Goal: Transaction & Acquisition: Obtain resource

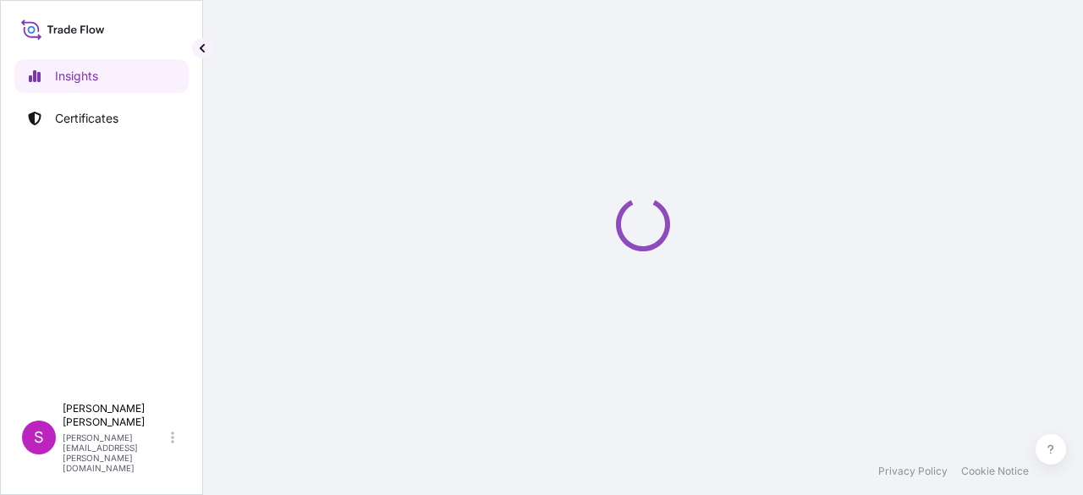
select select "2025"
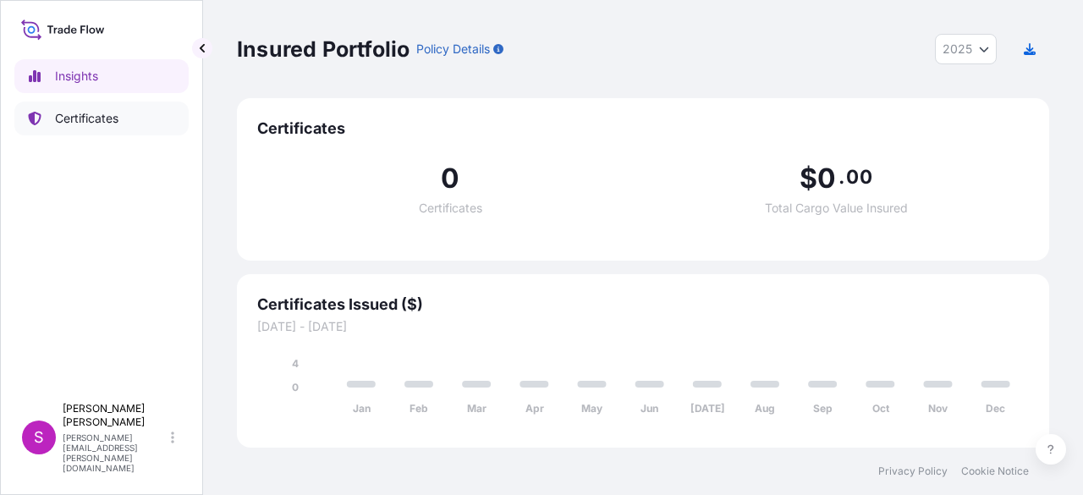
click at [70, 118] on p "Certificates" at bounding box center [86, 118] width 63 height 17
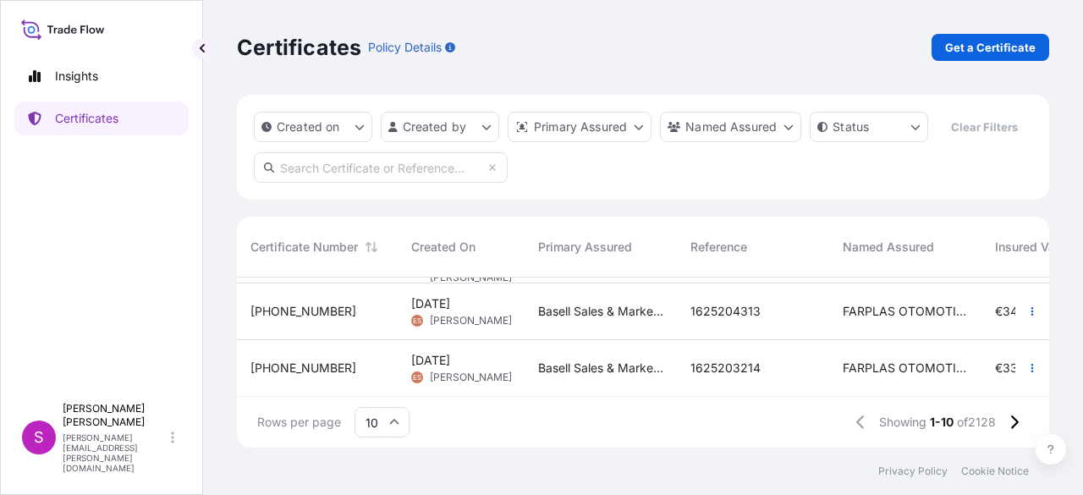
scroll to position [206, 0]
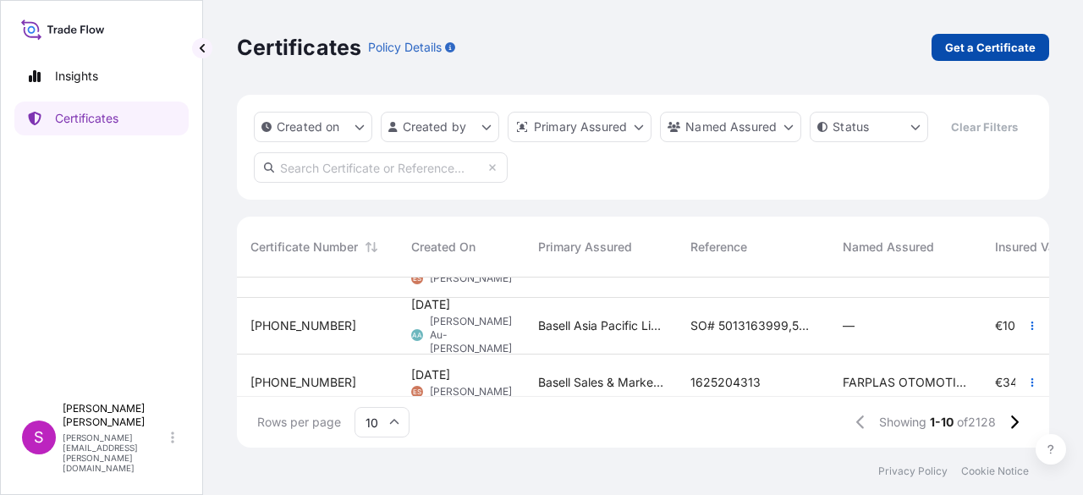
click at [985, 51] on p "Get a Certificate" at bounding box center [990, 47] width 91 height 17
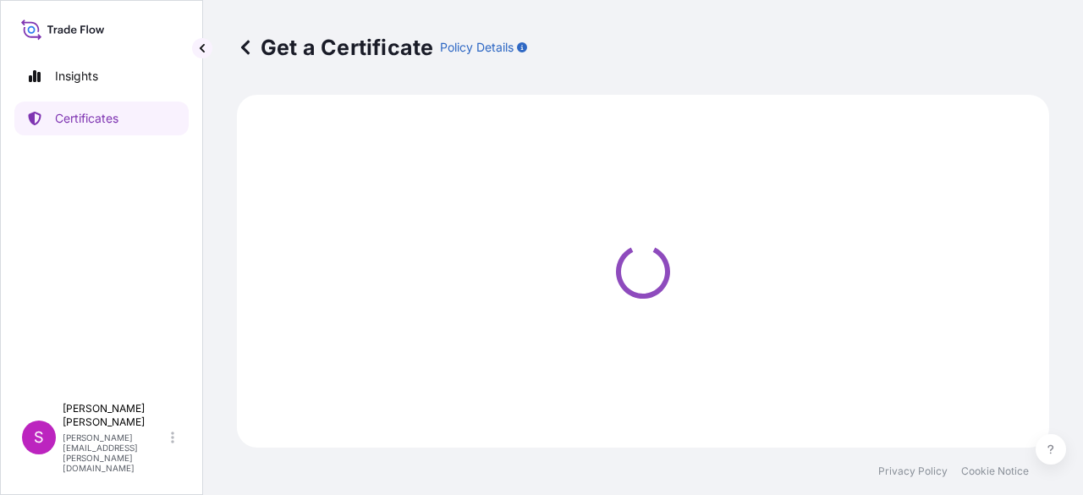
select select "Sea"
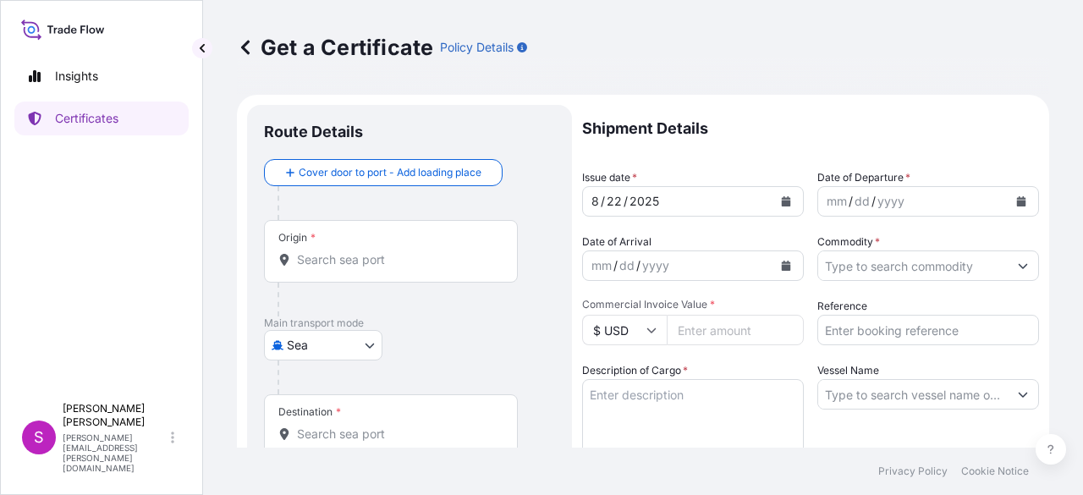
click at [382, 270] on div "Origin *" at bounding box center [391, 251] width 254 height 63
click at [382, 268] on input "Origin *" at bounding box center [397, 259] width 200 height 17
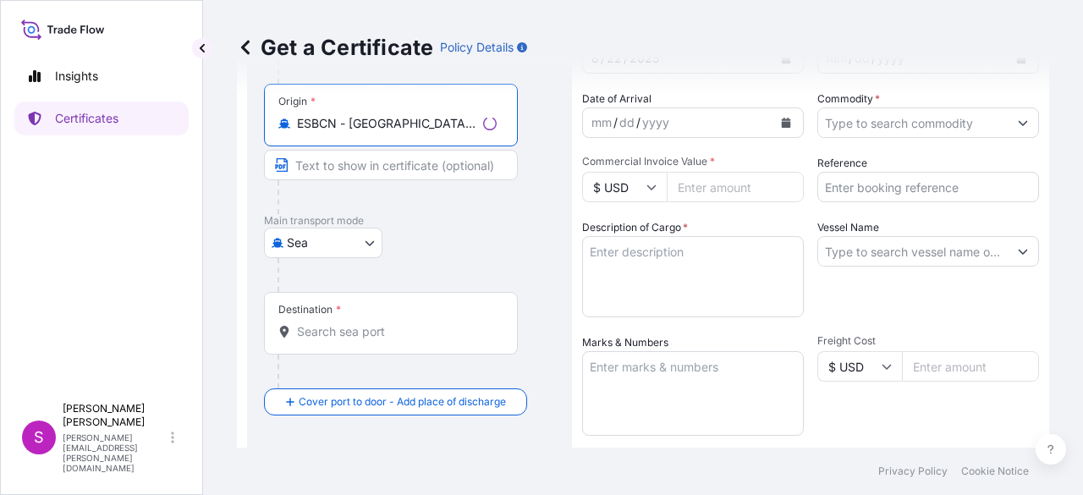
scroll to position [169, 0]
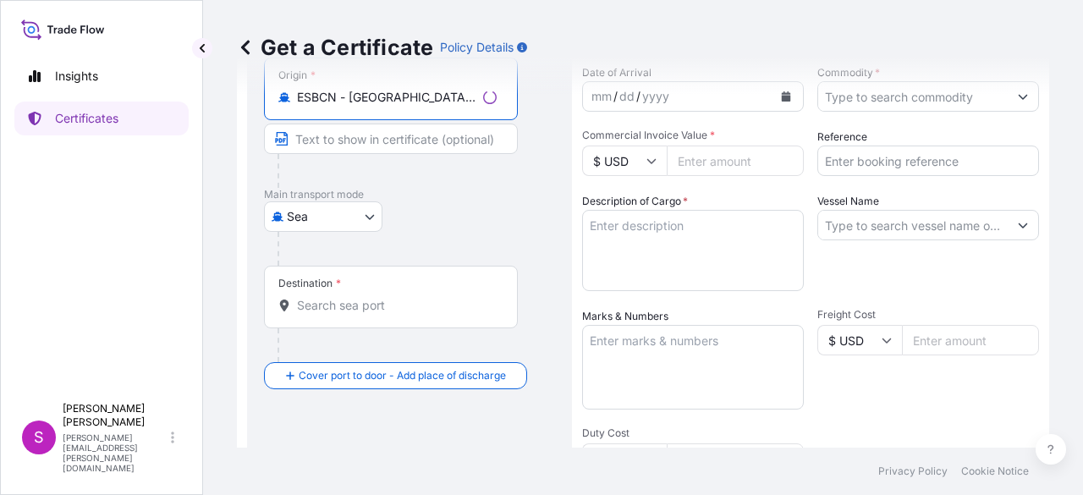
type input "ESBCN - Barcelona, Spain"
click at [353, 309] on input "Destination *" at bounding box center [397, 305] width 200 height 17
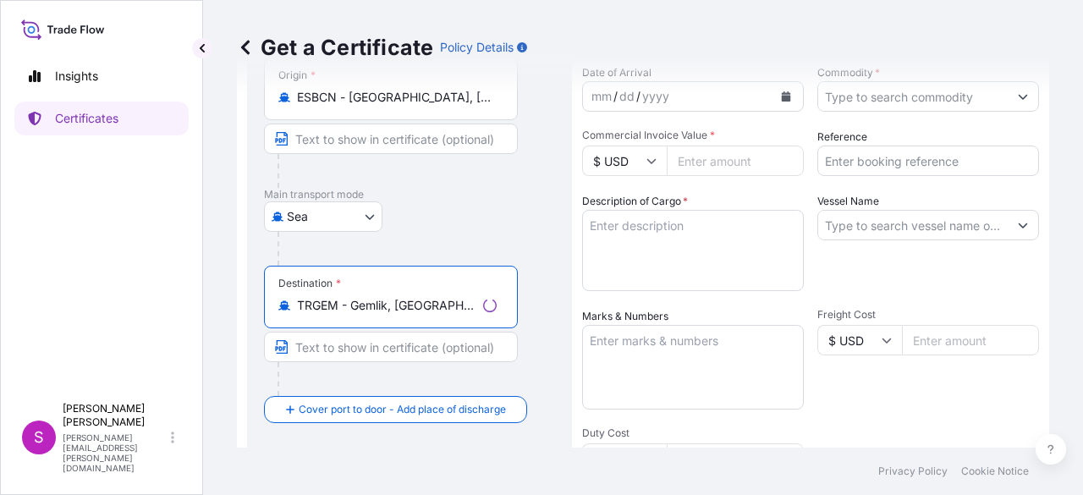
type input "TRGEM - Gemlik, Turkey"
click at [886, 94] on div "Get a Certificate Policy Details" at bounding box center [643, 47] width 812 height 95
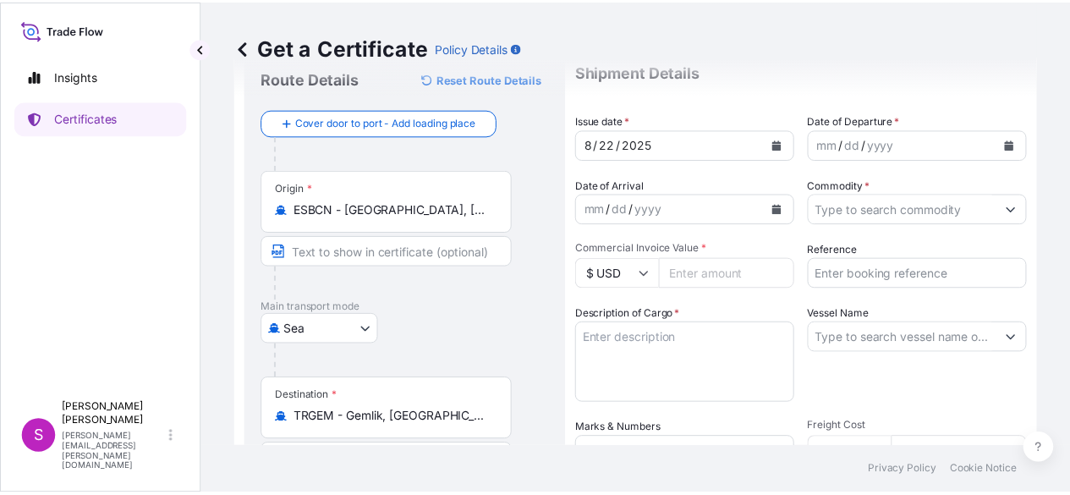
scroll to position [0, 0]
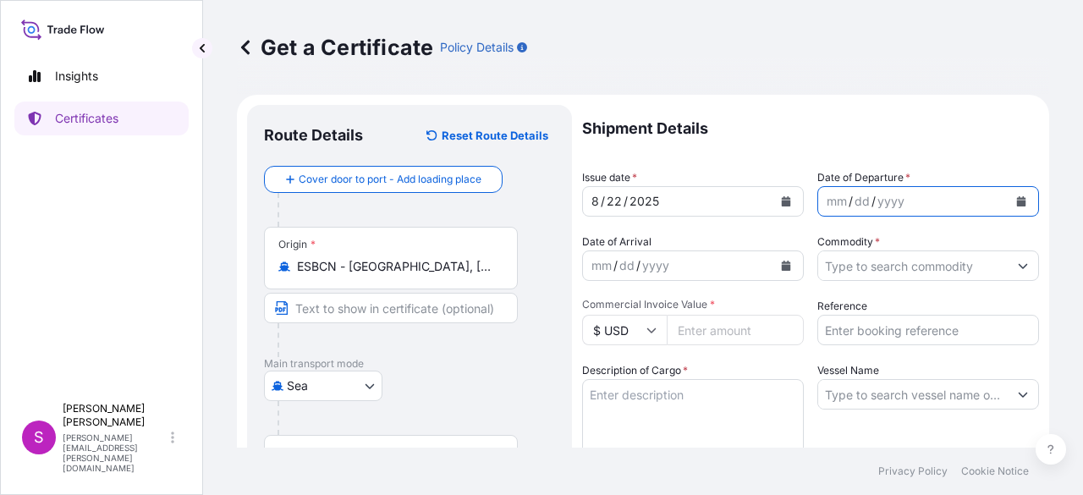
click at [1016, 197] on icon "Calendar" at bounding box center [1021, 201] width 10 height 10
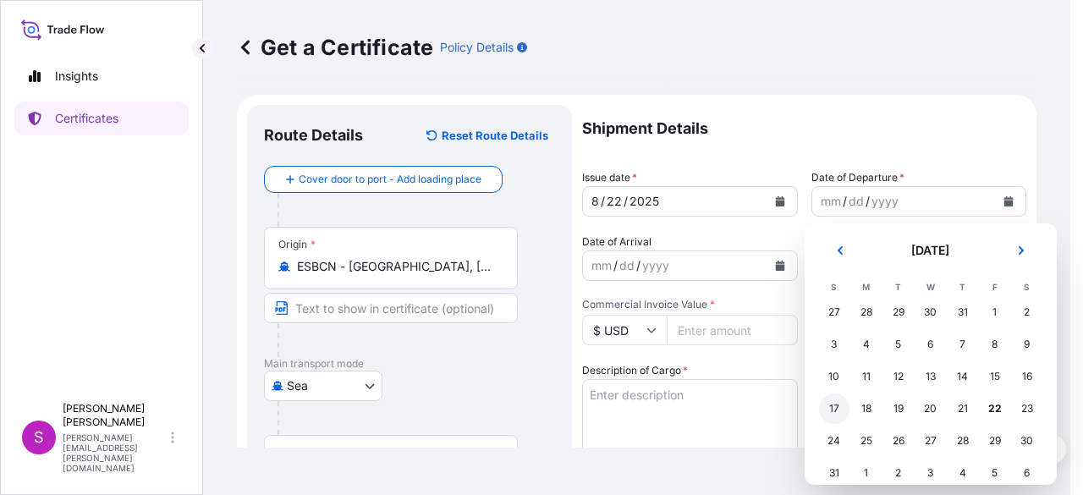
click at [832, 410] on div "17" at bounding box center [834, 408] width 30 height 30
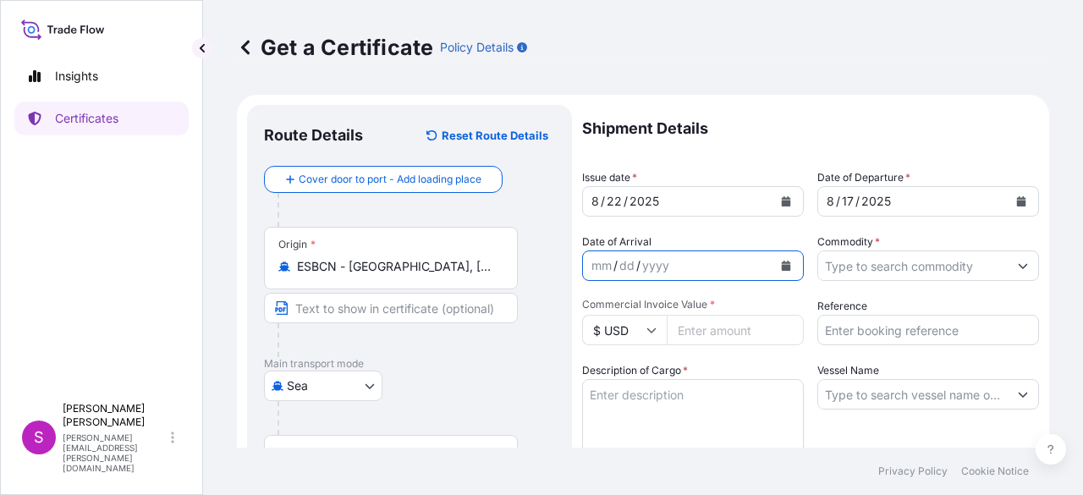
click at [786, 268] on button "Calendar" at bounding box center [785, 265] width 27 height 27
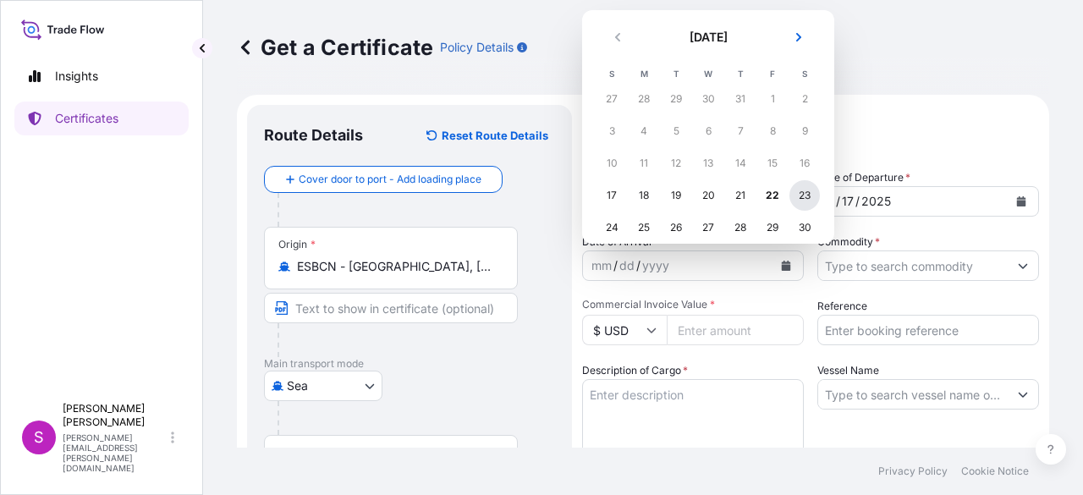
click at [808, 197] on div "23" at bounding box center [804, 195] width 30 height 30
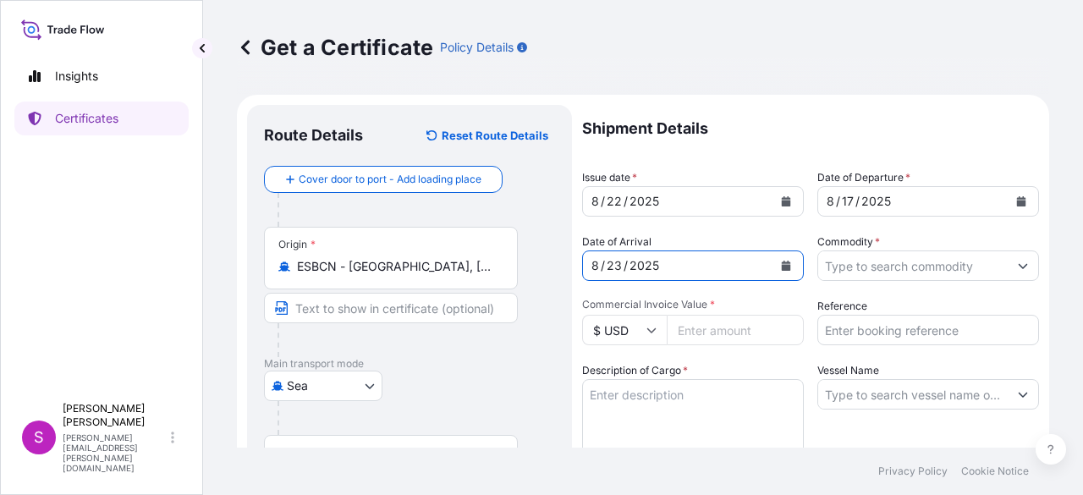
click at [952, 261] on input "Commodity *" at bounding box center [912, 265] width 189 height 30
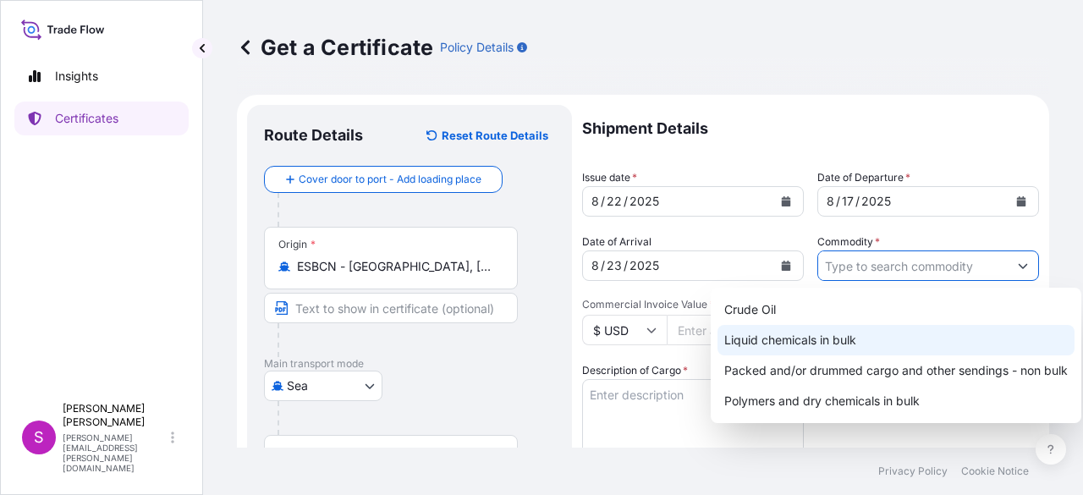
click at [876, 332] on div "Liquid chemicals in bulk" at bounding box center [895, 340] width 357 height 30
type input "Liquid chemicals in bulk"
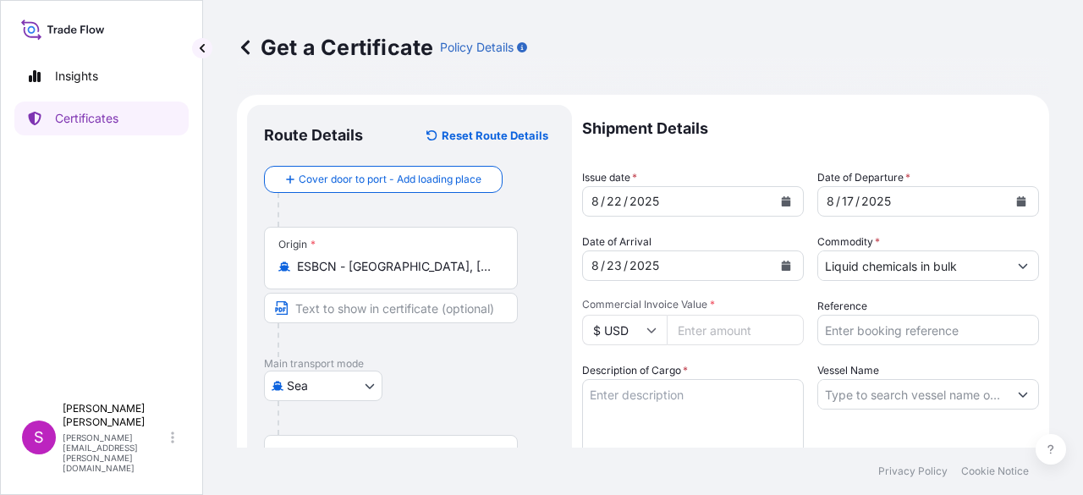
click at [656, 326] on icon at bounding box center [651, 330] width 10 height 10
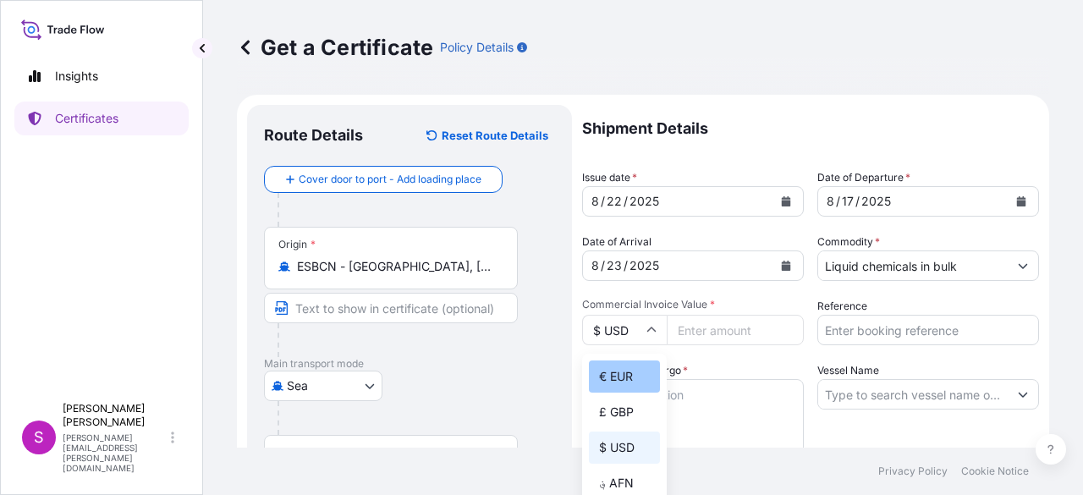
click at [612, 365] on div "€ EUR" at bounding box center [624, 376] width 71 height 32
type input "€ EUR"
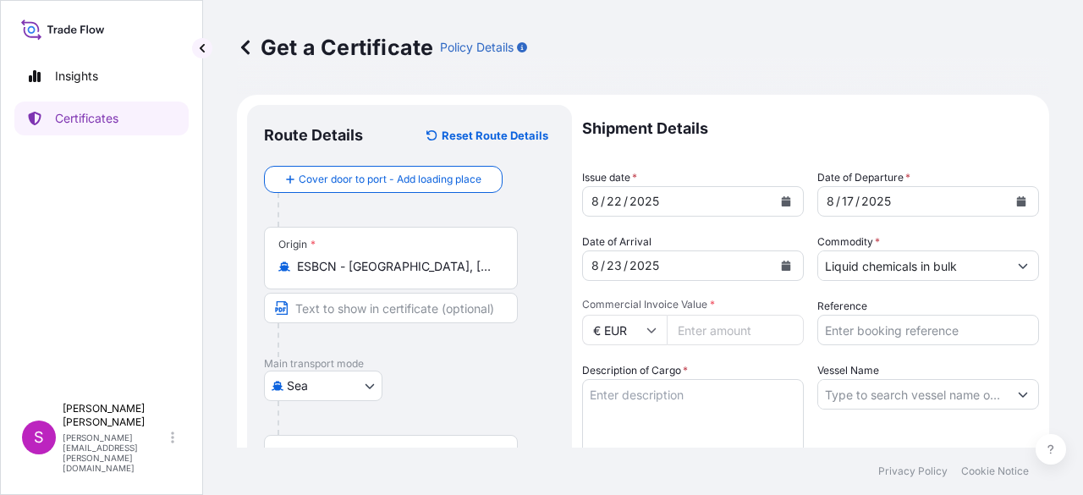
click at [707, 334] on input "Commercial Invoice Value *" at bounding box center [735, 330] width 137 height 30
type input "98076"
click at [859, 332] on input "Reference" at bounding box center [928, 330] width 222 height 30
type input "1625204530"
click at [685, 417] on textarea "Description of Cargo *" at bounding box center [693, 419] width 222 height 81
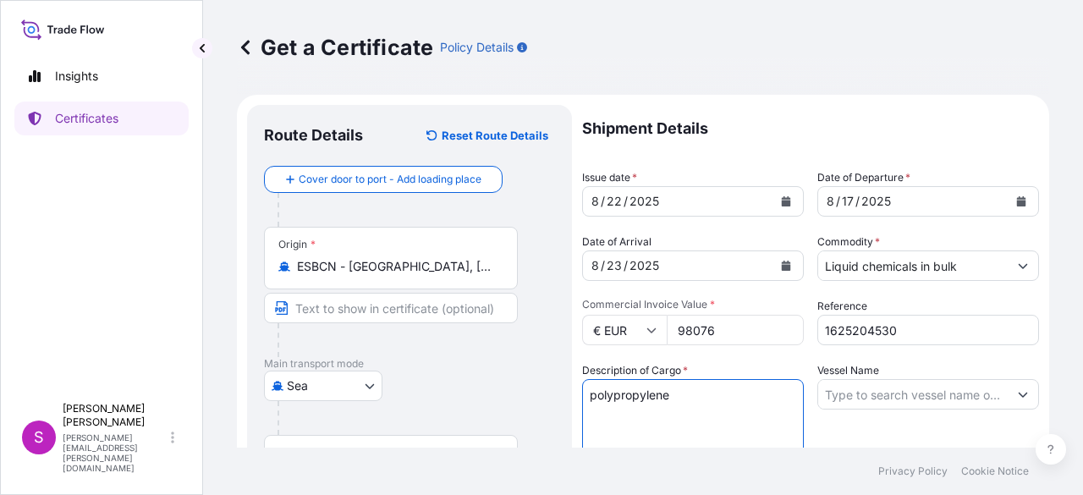
type textarea "polypropylene"
click at [837, 392] on input "Vessel Name" at bounding box center [912, 394] width 189 height 30
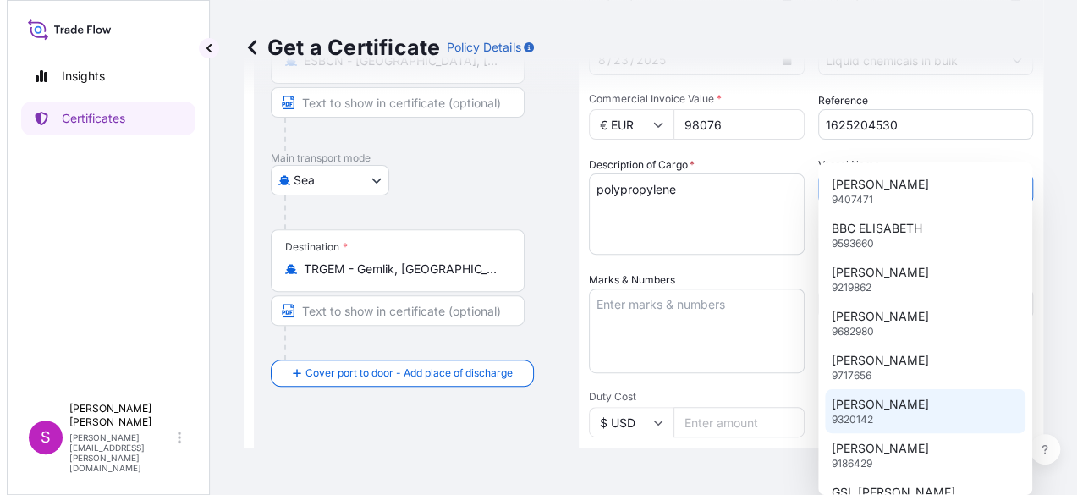
scroll to position [254, 0]
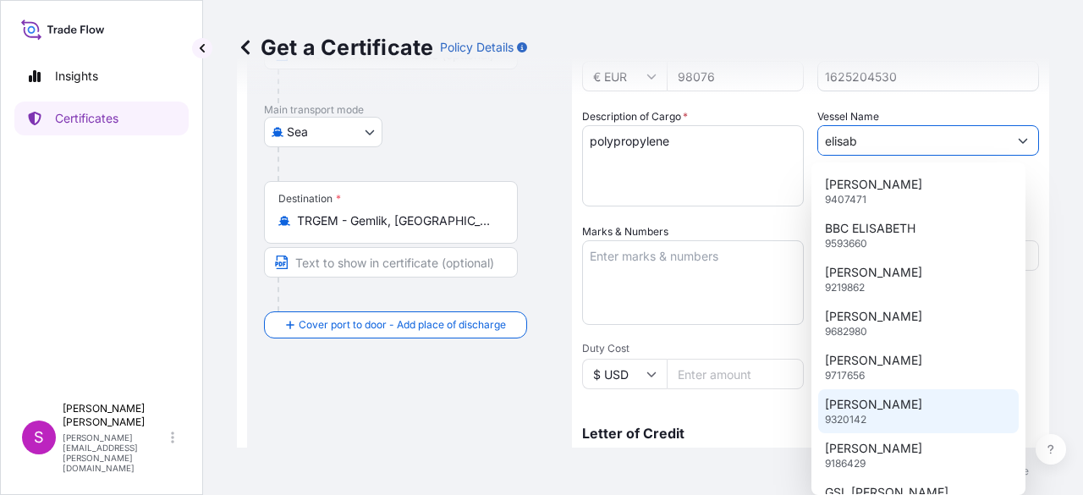
click at [841, 406] on p "ELISABETH P." at bounding box center [873, 404] width 97 height 17
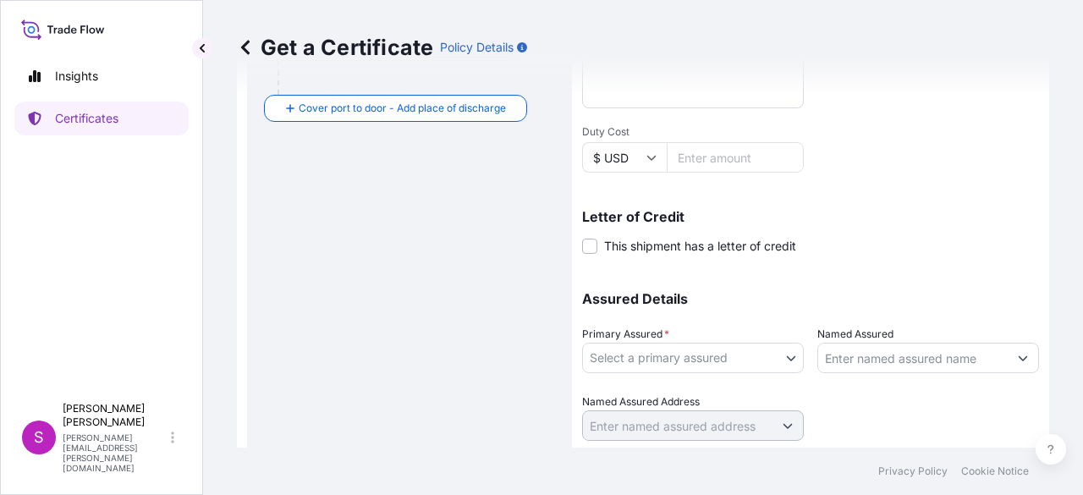
scroll to position [520, 0]
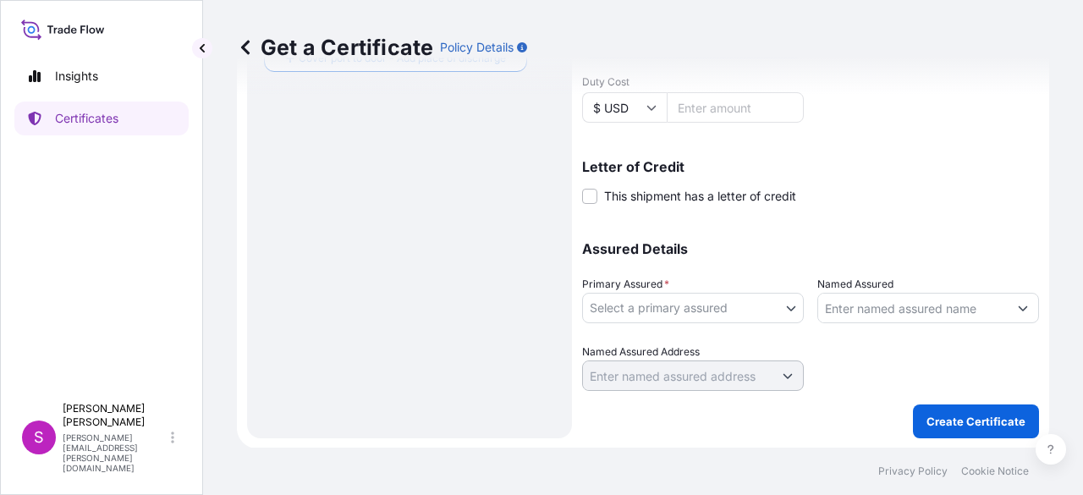
type input "ELISABETH P."
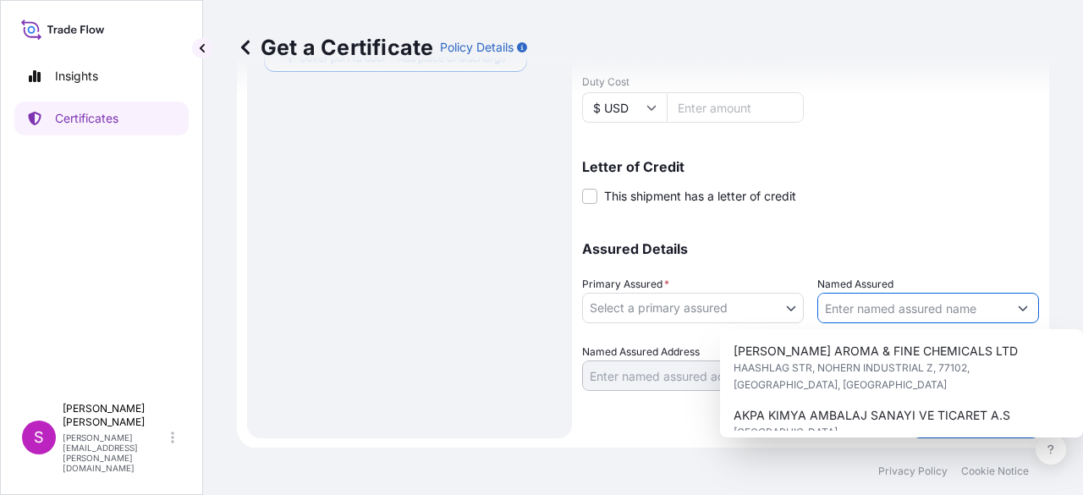
click at [918, 310] on input "Named Assured" at bounding box center [912, 308] width 189 height 30
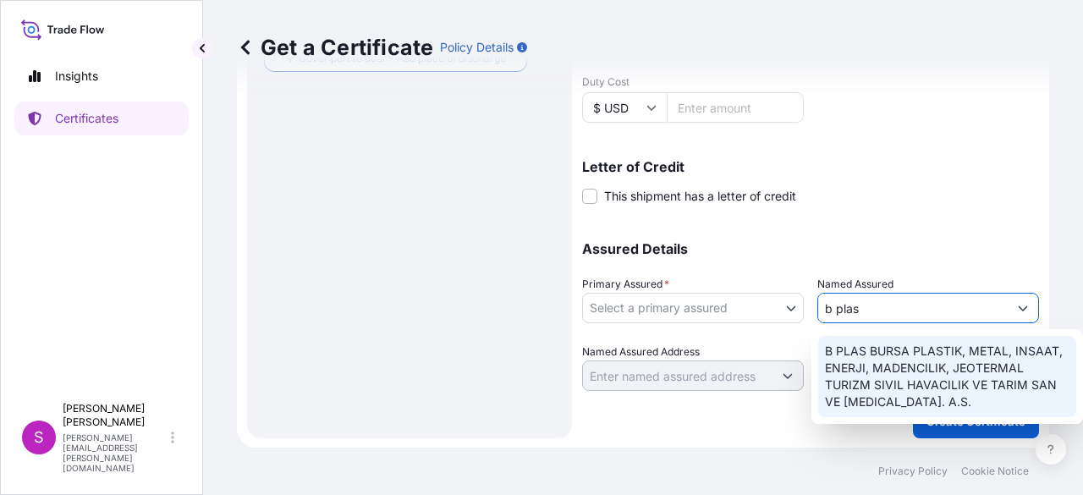
click at [925, 359] on span "B PLAS BURSA PLASTIK, METAL, INSAAT, ENERJI, MADENCILIK, JEOTERMAL TURIZM SIVIL…" at bounding box center [947, 377] width 244 height 68
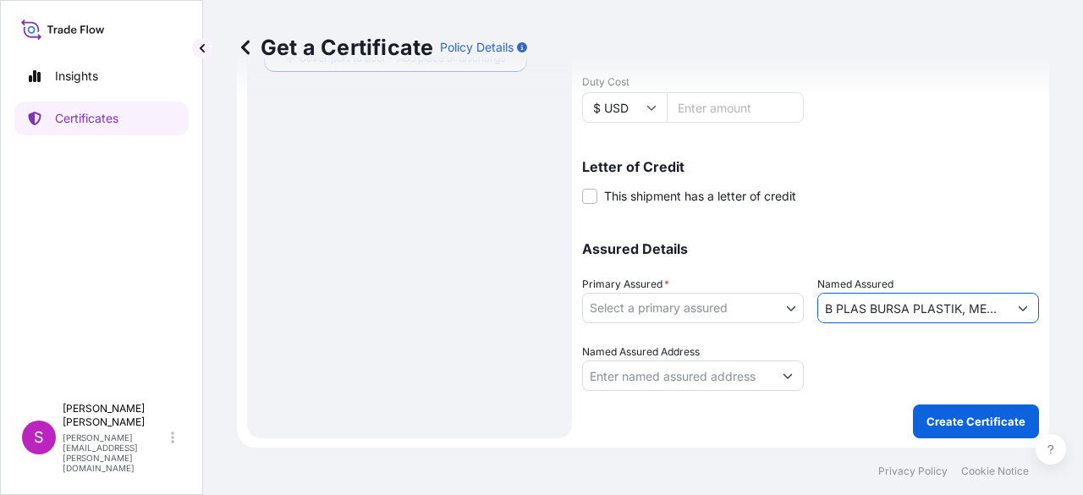
type input "B PLAS BURSA PLASTIK, METAL, INSAAT, ENERJI, MADENCILIK, JEOTERMAL TURIZM SIVIL…"
click at [782, 309] on body "6 options available. 2 options available. 0 options available. 1 option availab…" at bounding box center [541, 247] width 1083 height 495
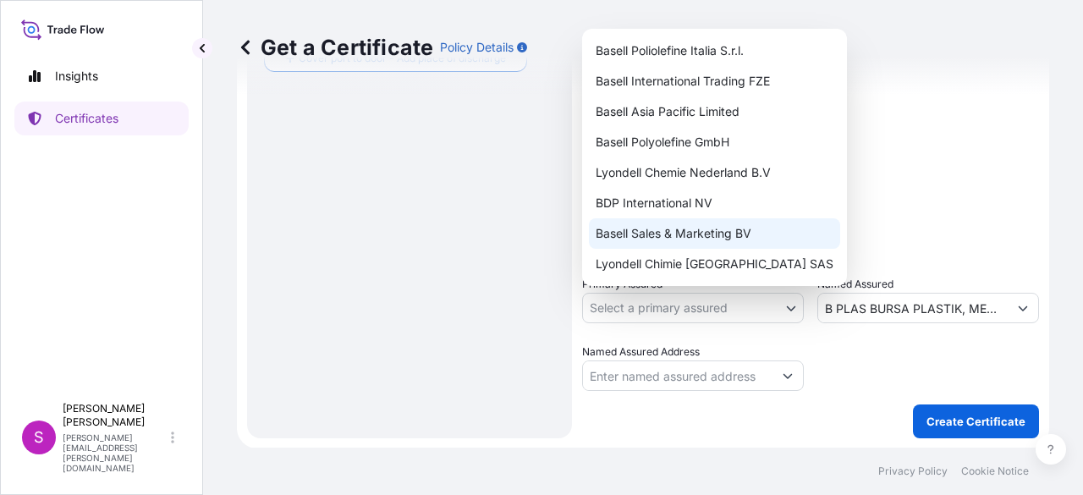
click at [683, 239] on div "Basell Sales & Marketing BV" at bounding box center [714, 233] width 251 height 30
select select "32164"
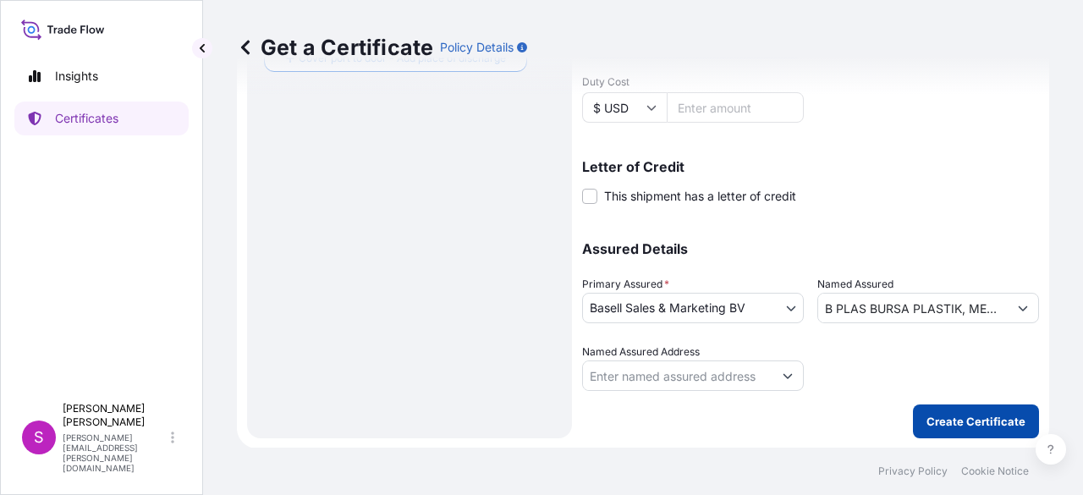
click at [950, 413] on p "Create Certificate" at bounding box center [975, 421] width 99 height 17
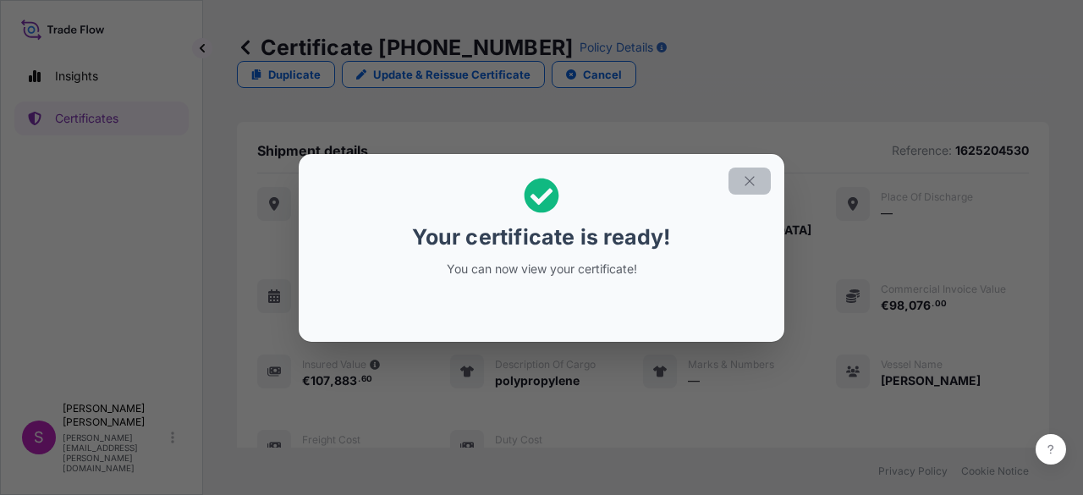
click at [755, 182] on icon "button" at bounding box center [749, 180] width 15 height 15
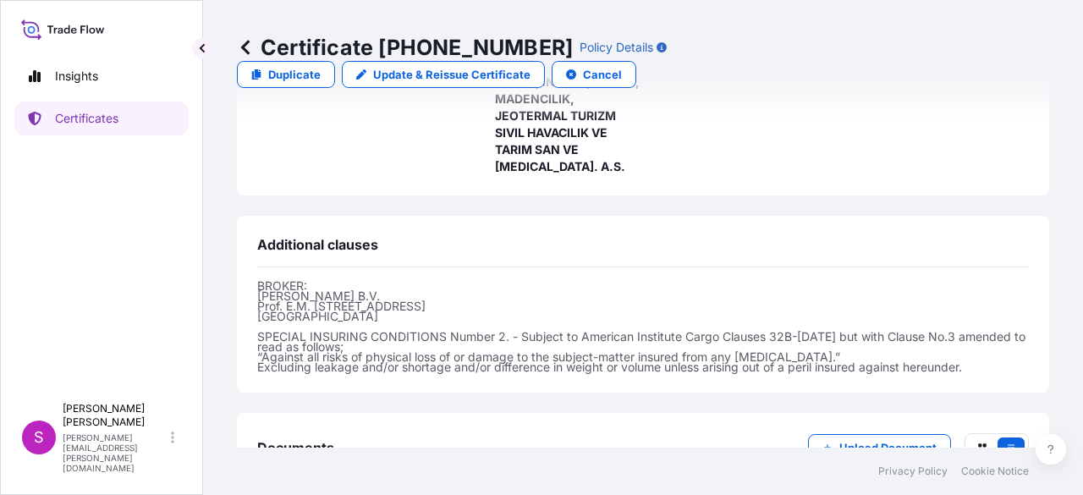
scroll to position [590, 0]
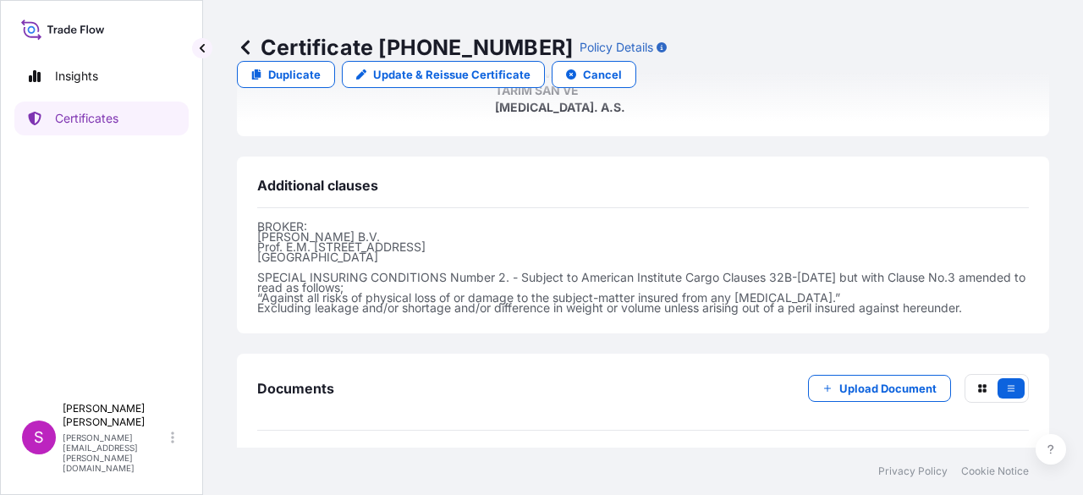
click at [276, 461] on icon at bounding box center [280, 469] width 14 height 17
click at [283, 469] on text "PDF" at bounding box center [280, 472] width 11 height 6
click at [277, 461] on icon at bounding box center [280, 469] width 14 height 17
